Goal: Use online tool/utility: Use online tool/utility

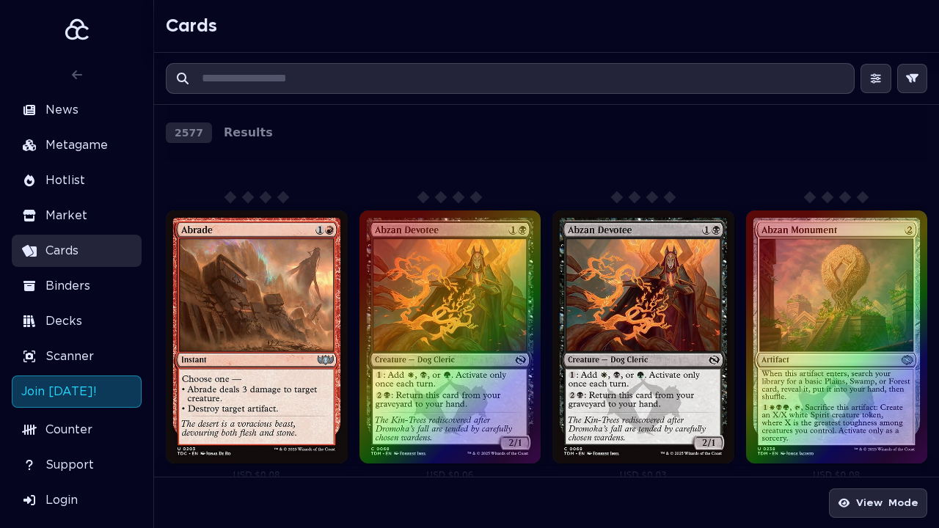
click at [0, 0] on aside "News Metagame Hotlist Market Cards Binders Decks Scanner Join [DATE]! Counter S…" at bounding box center [77, 264] width 154 height 528
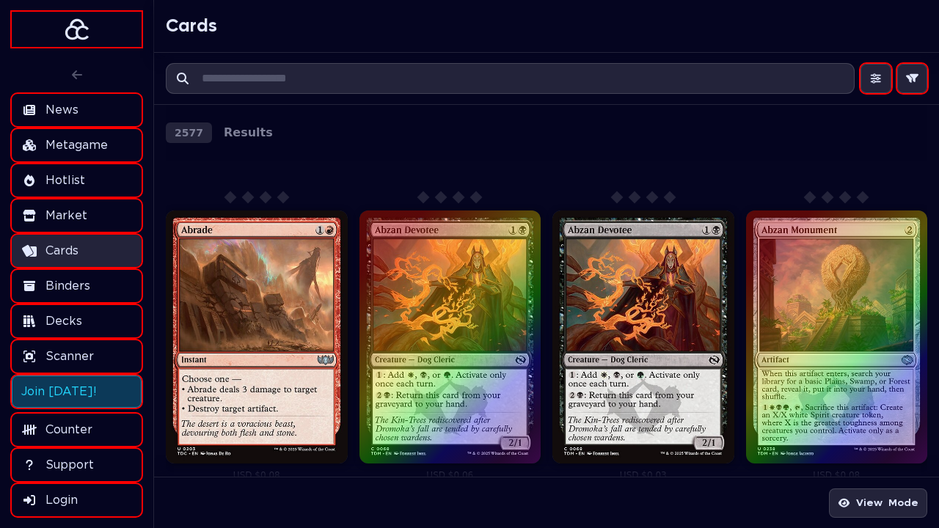
click at [875, 79] on icon at bounding box center [876, 78] width 10 height 10
click at [912, 79] on icon "button" at bounding box center [912, 78] width 13 height 10
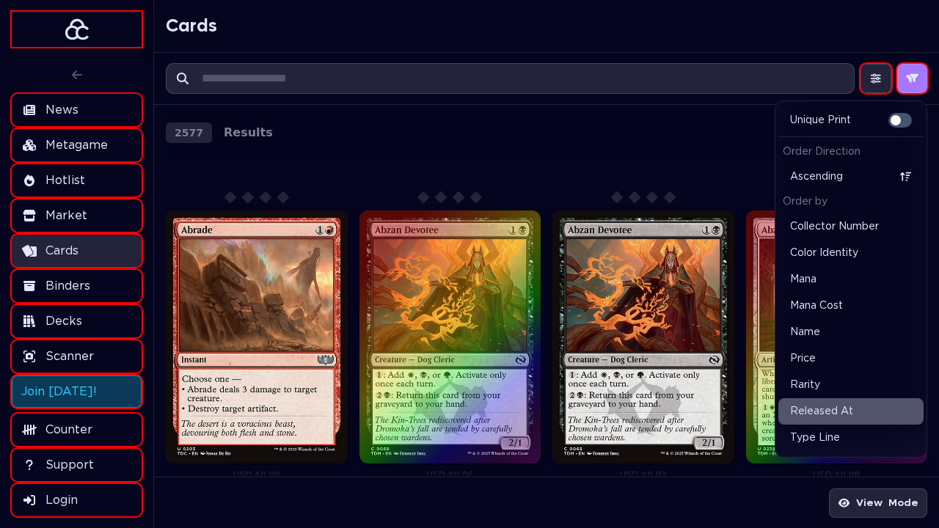
click at [912, 79] on icon "button" at bounding box center [912, 78] width 13 height 10
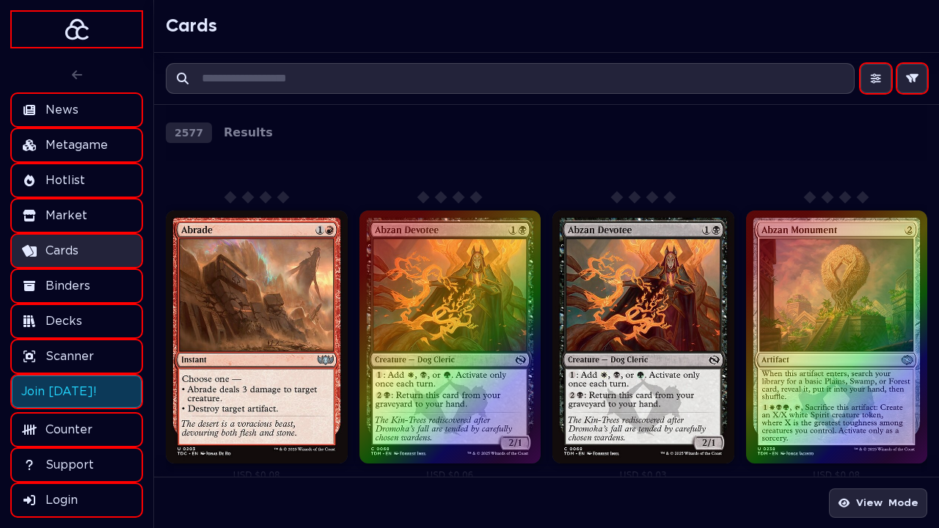
click at [912, 79] on icon "button" at bounding box center [912, 78] width 13 height 10
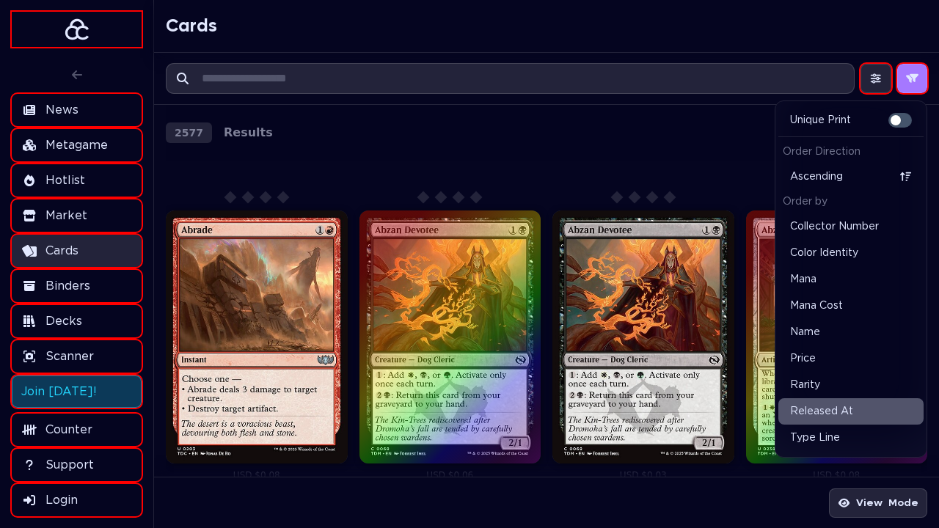
click at [912, 79] on icon "button" at bounding box center [912, 78] width 13 height 10
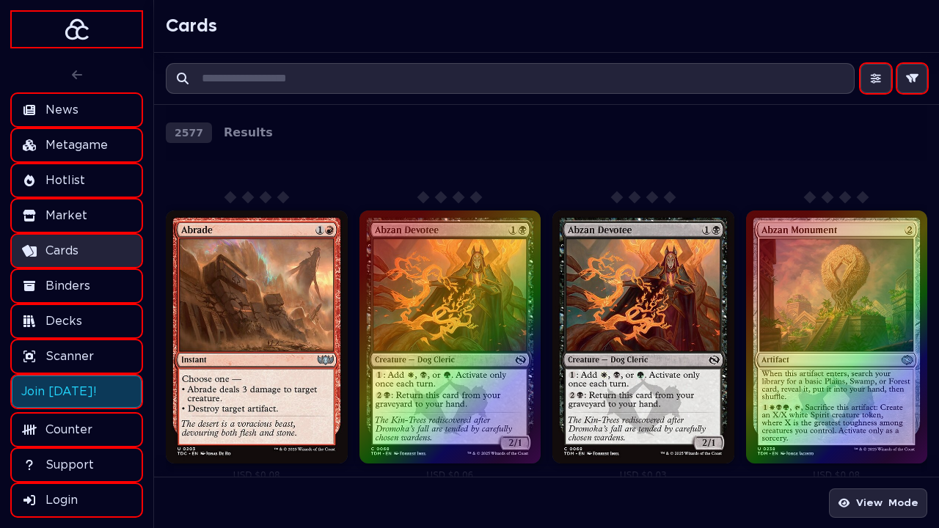
click at [912, 79] on icon "button" at bounding box center [912, 78] width 13 height 10
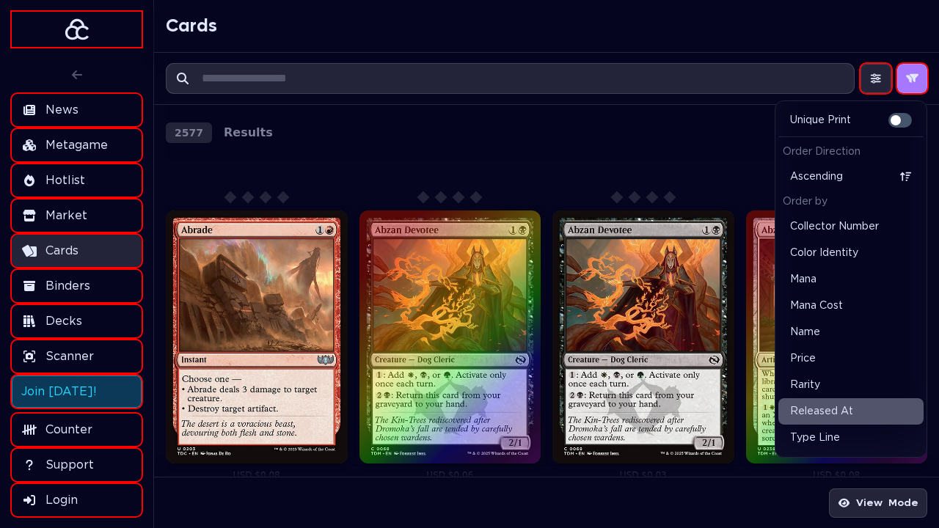
click at [912, 79] on icon "button" at bounding box center [912, 78] width 13 height 10
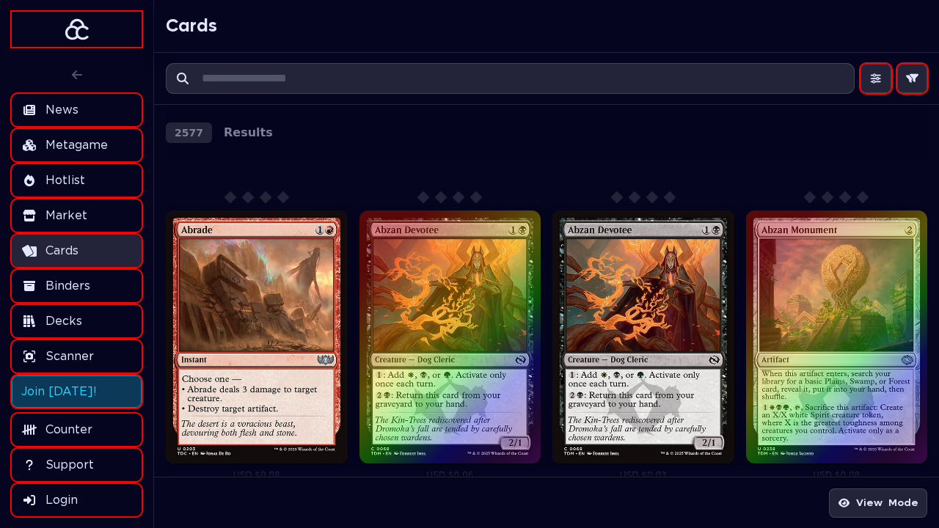
click at [912, 79] on icon "button" at bounding box center [912, 78] width 13 height 10
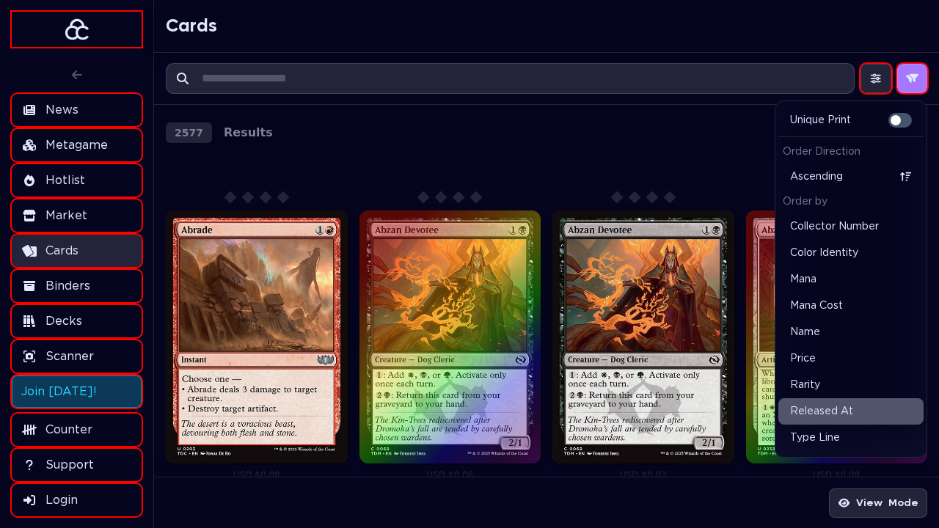
click at [912, 79] on icon "button" at bounding box center [912, 78] width 13 height 10
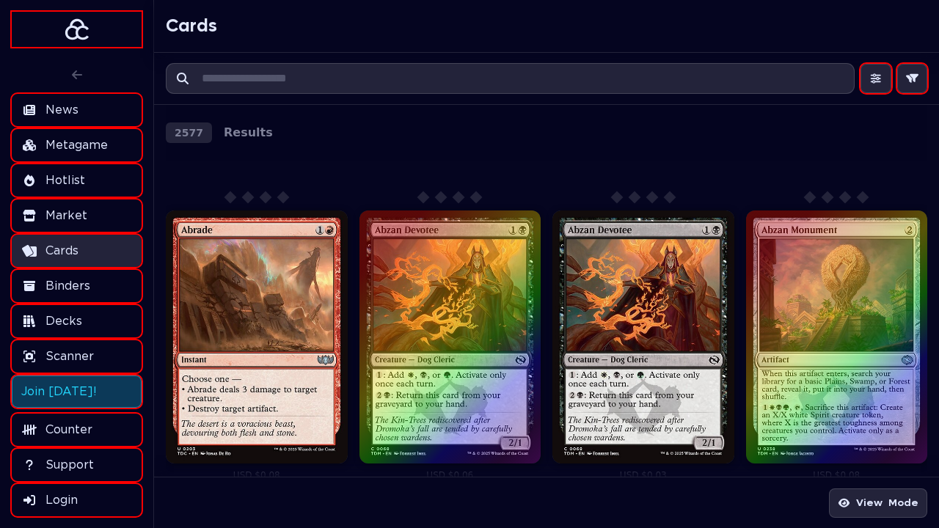
click at [912, 79] on icon "button" at bounding box center [912, 78] width 13 height 10
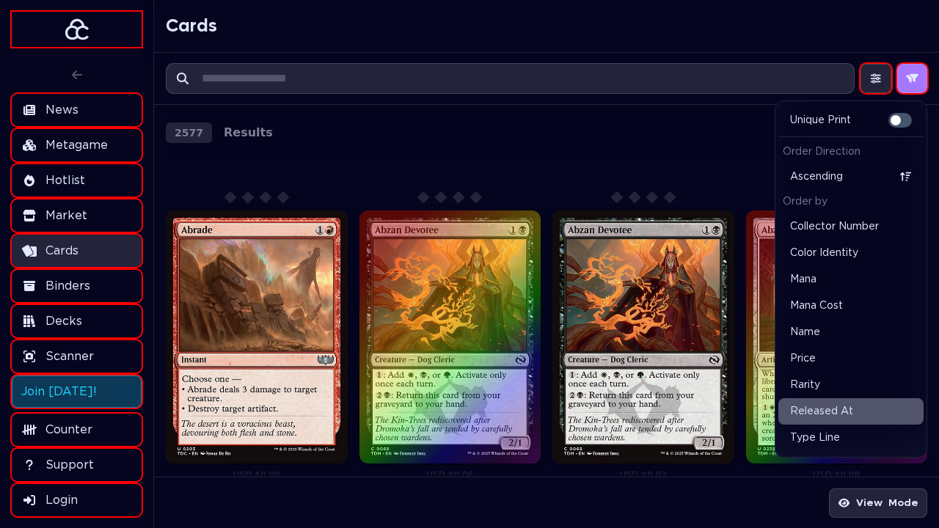
click at [912, 79] on icon "button" at bounding box center [912, 78] width 13 height 10
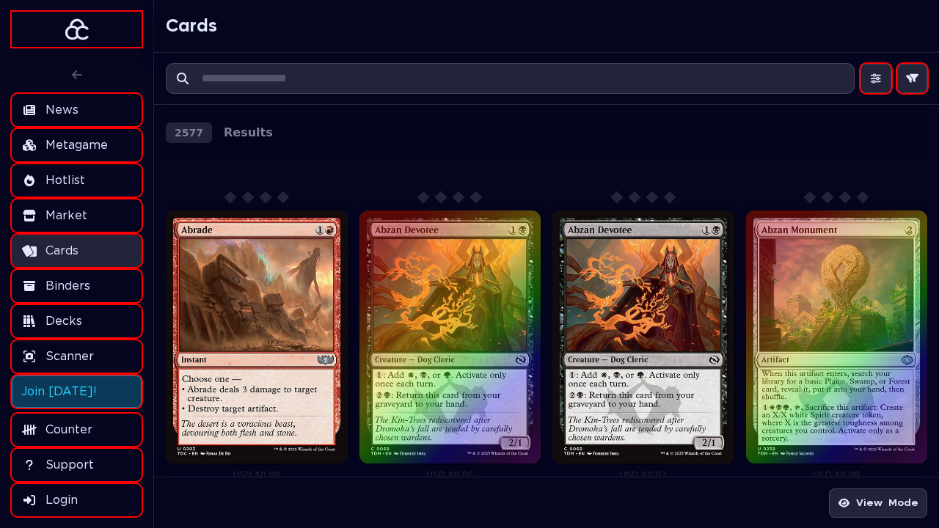
click at [912, 79] on icon "button" at bounding box center [912, 78] width 13 height 10
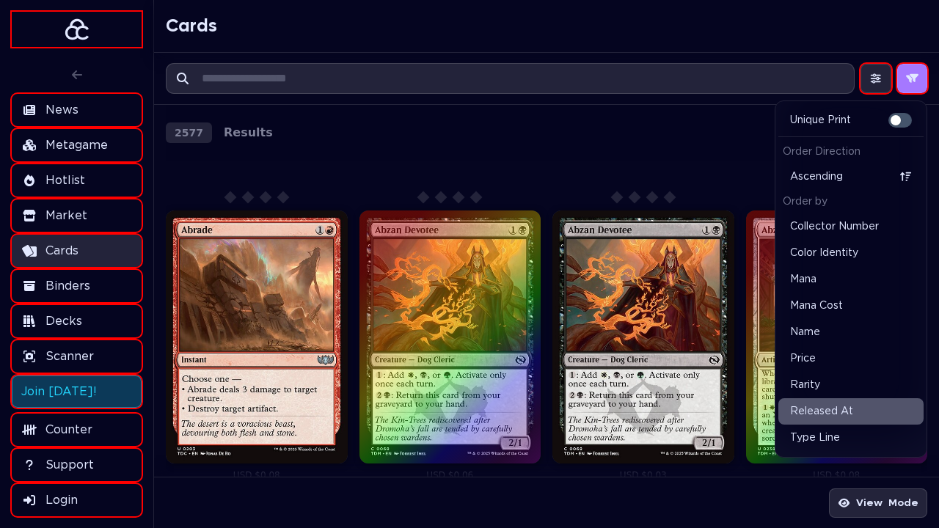
click at [912, 79] on icon "button" at bounding box center [912, 78] width 13 height 10
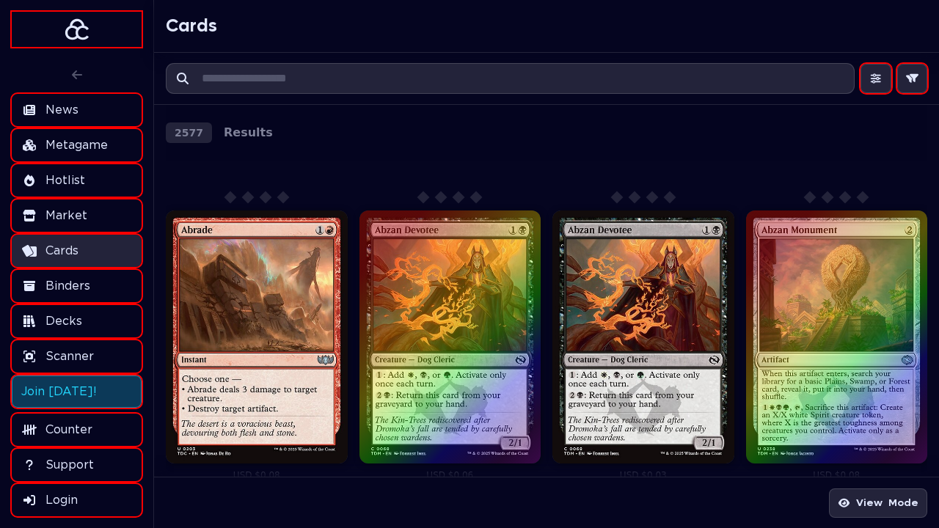
click at [912, 79] on icon "button" at bounding box center [912, 78] width 13 height 10
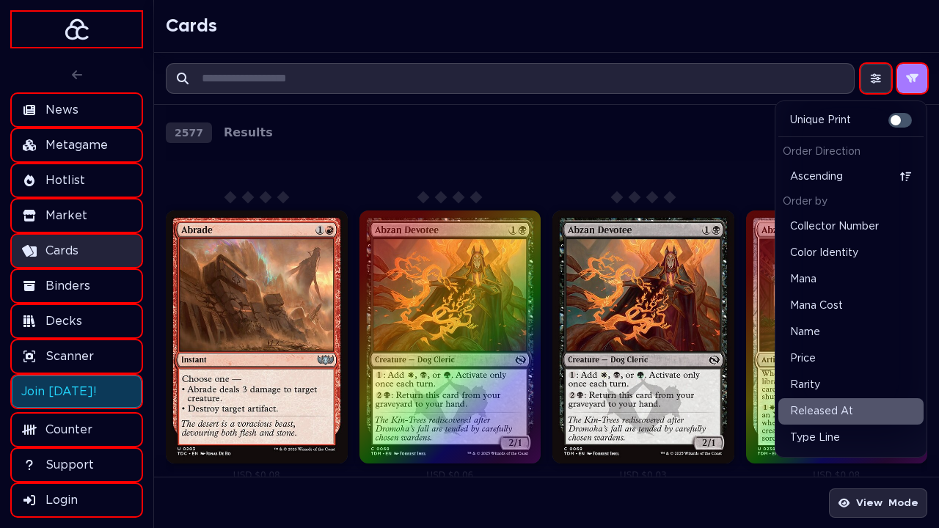
click at [912, 79] on icon "button" at bounding box center [912, 78] width 13 height 10
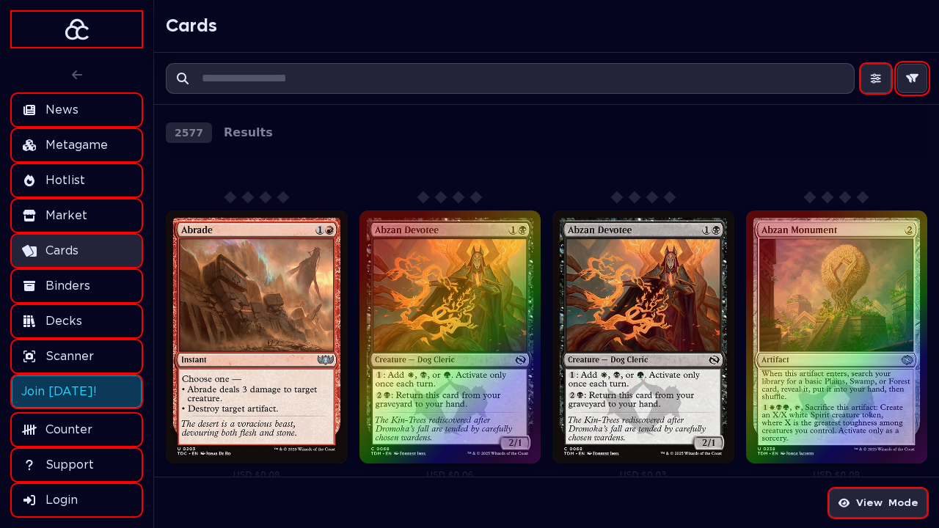
click at [880, 503] on span "View" at bounding box center [869, 504] width 26 height 18
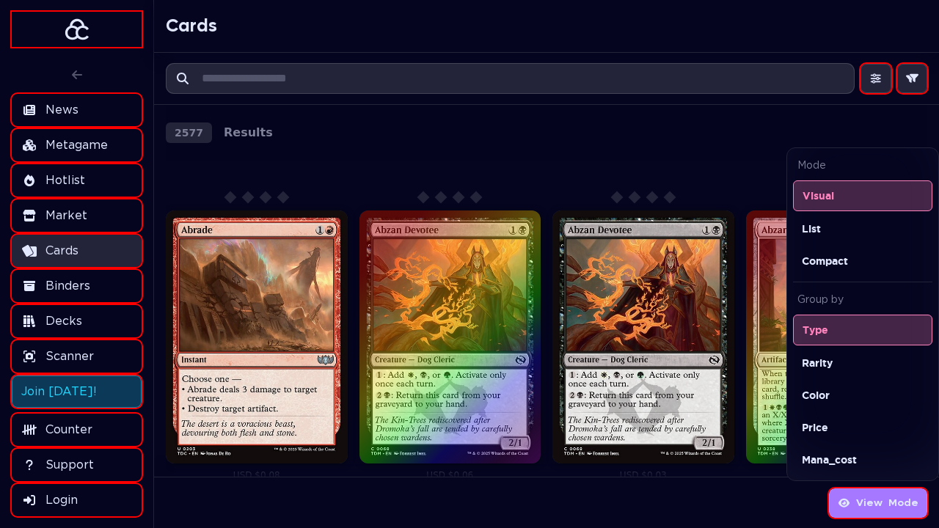
click at [880, 503] on span "View" at bounding box center [869, 504] width 26 height 18
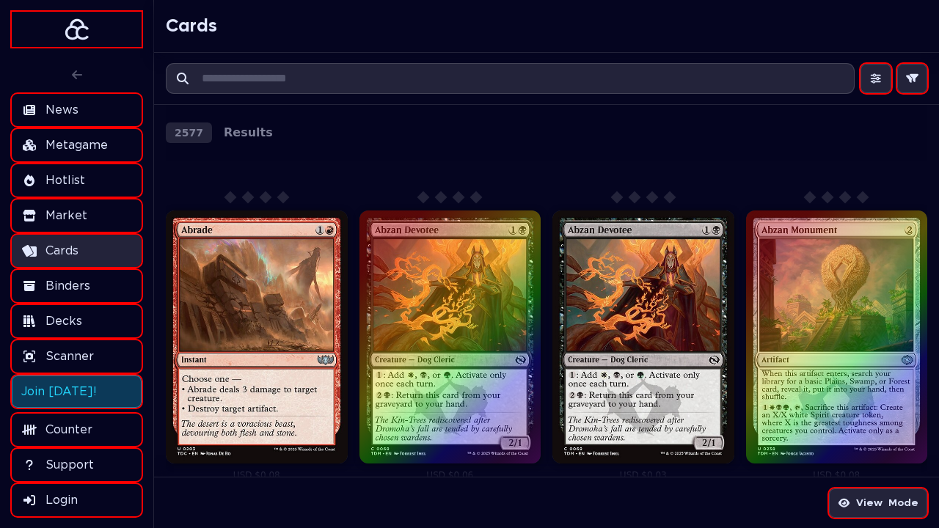
click at [880, 503] on span "View" at bounding box center [869, 504] width 26 height 18
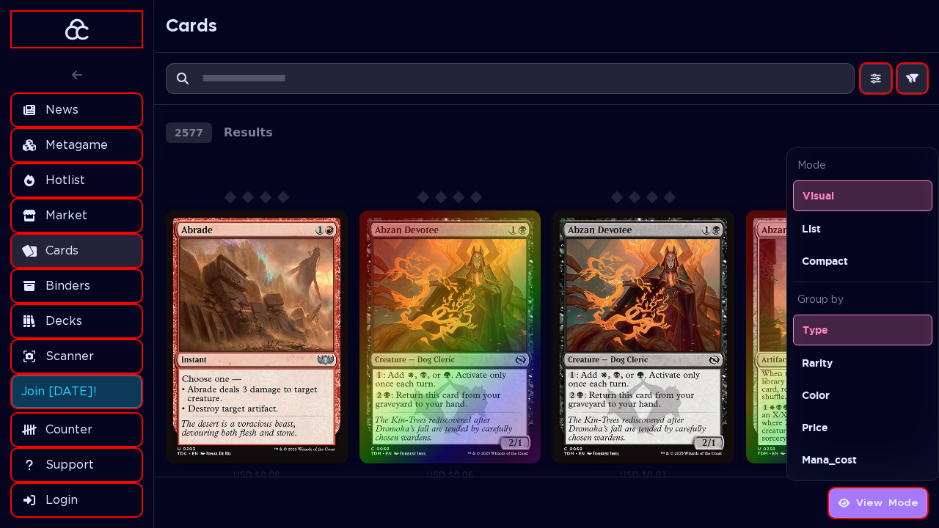
click at [880, 503] on span "View" at bounding box center [869, 504] width 26 height 18
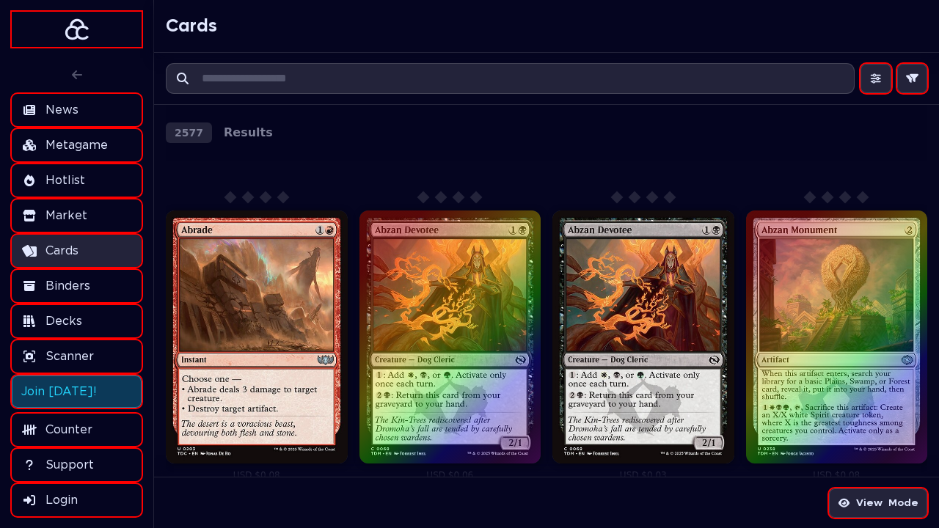
click at [880, 503] on span "View" at bounding box center [869, 504] width 26 height 18
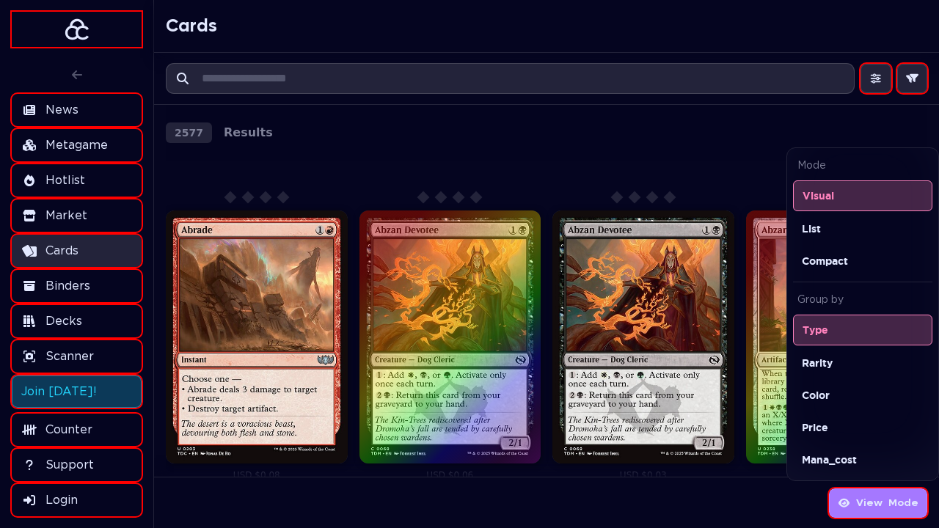
click at [880, 503] on span "View" at bounding box center [869, 504] width 26 height 18
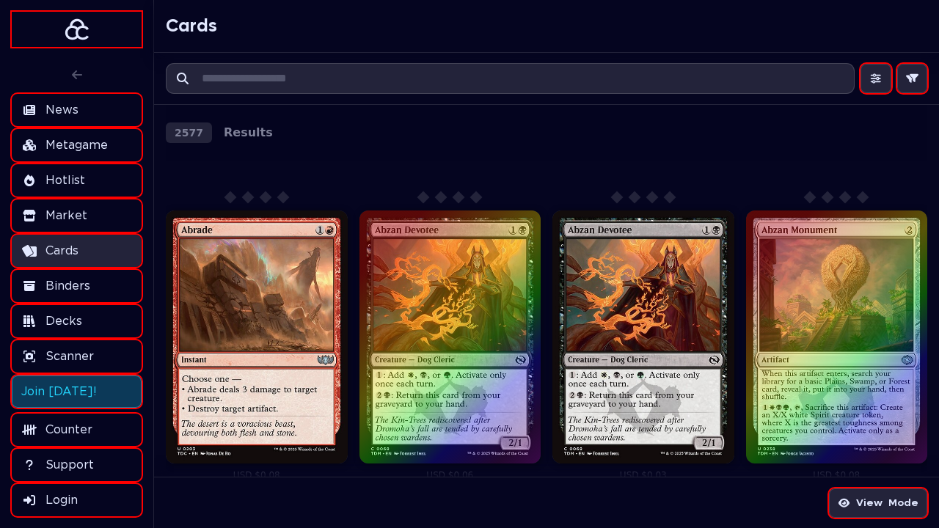
click at [880, 503] on span "View" at bounding box center [869, 504] width 26 height 18
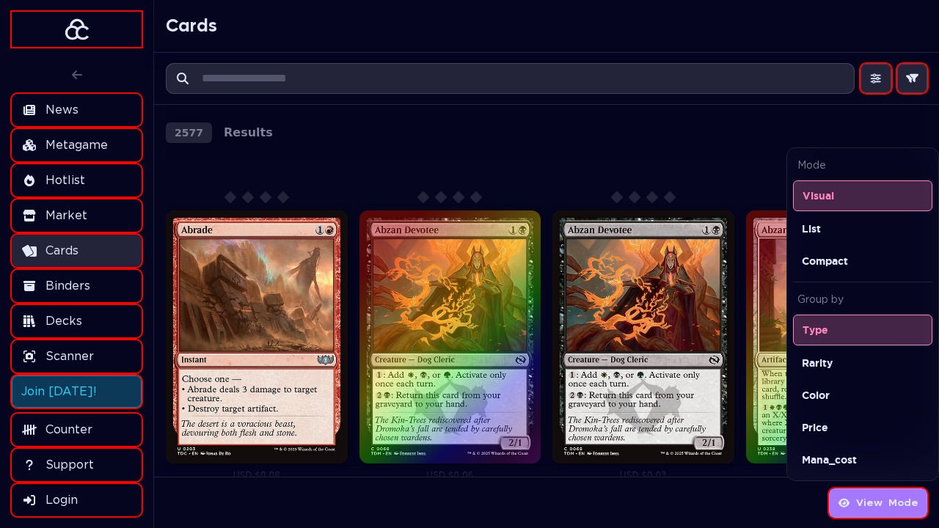
click at [880, 503] on span "View" at bounding box center [869, 504] width 26 height 18
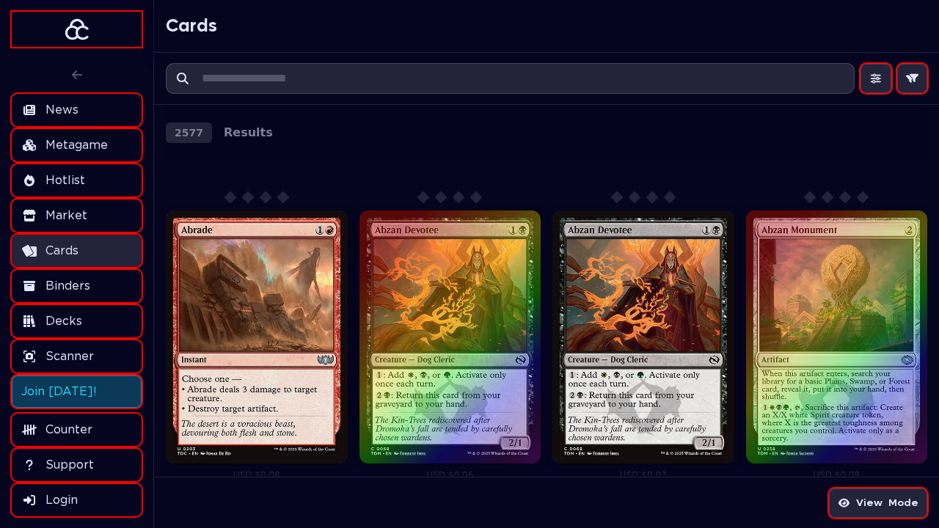
click at [880, 503] on span "View" at bounding box center [869, 504] width 26 height 18
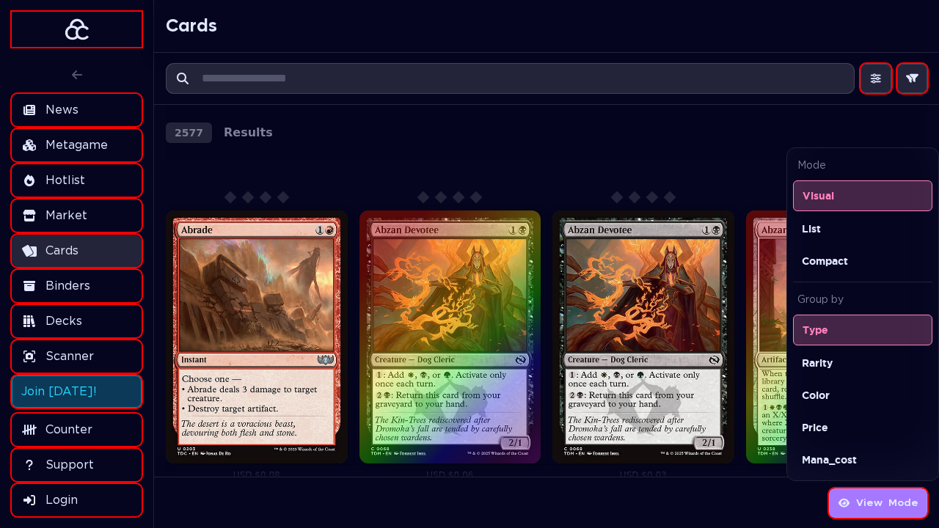
click at [880, 503] on span "View" at bounding box center [869, 504] width 26 height 18
